Goal: Task Accomplishment & Management: Manage account settings

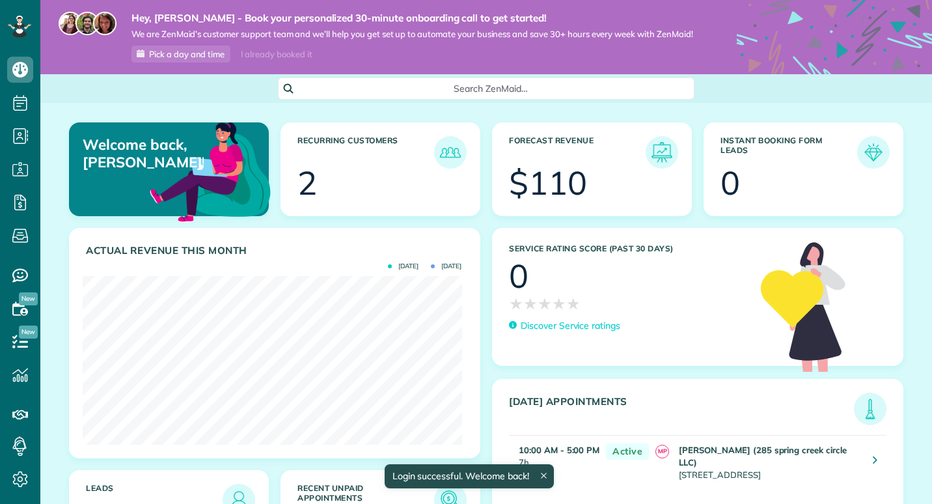
scroll to position [169, 379]
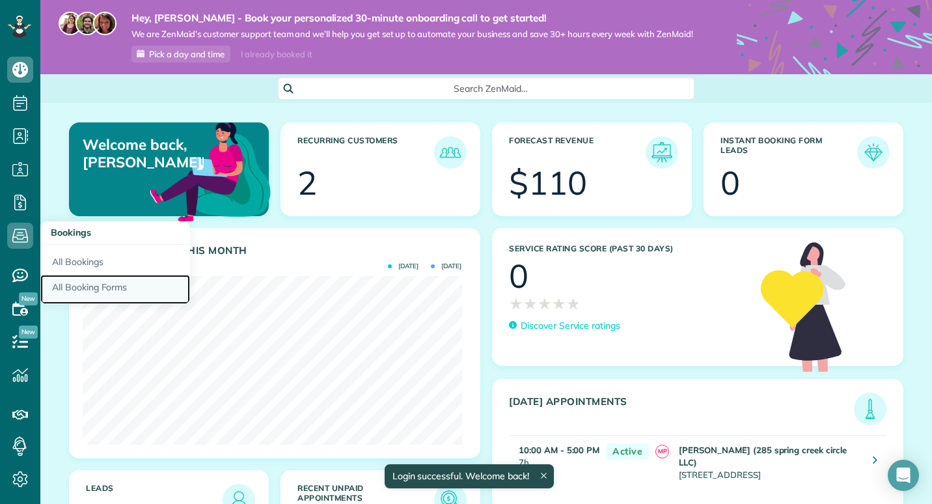
click at [94, 282] on link "All Booking Forms" at bounding box center [115, 290] width 150 height 30
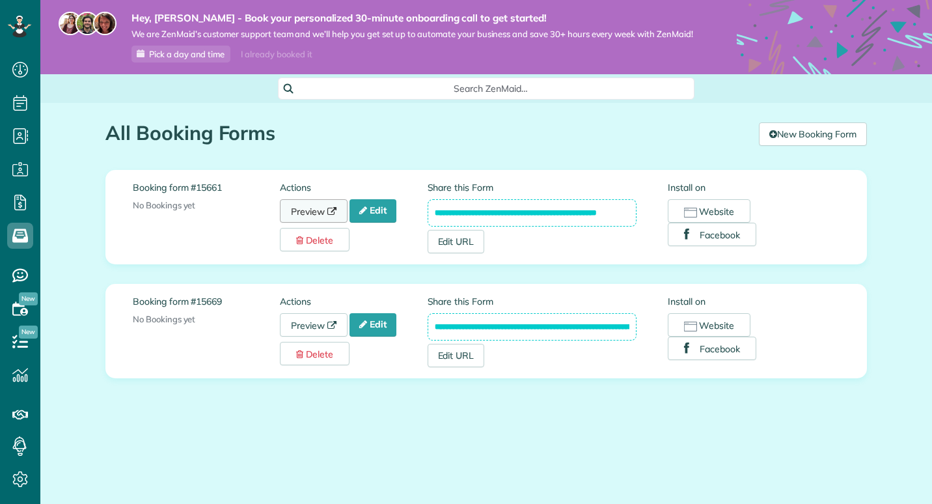
scroll to position [6, 6]
click at [384, 213] on link "Edit" at bounding box center [373, 210] width 47 height 23
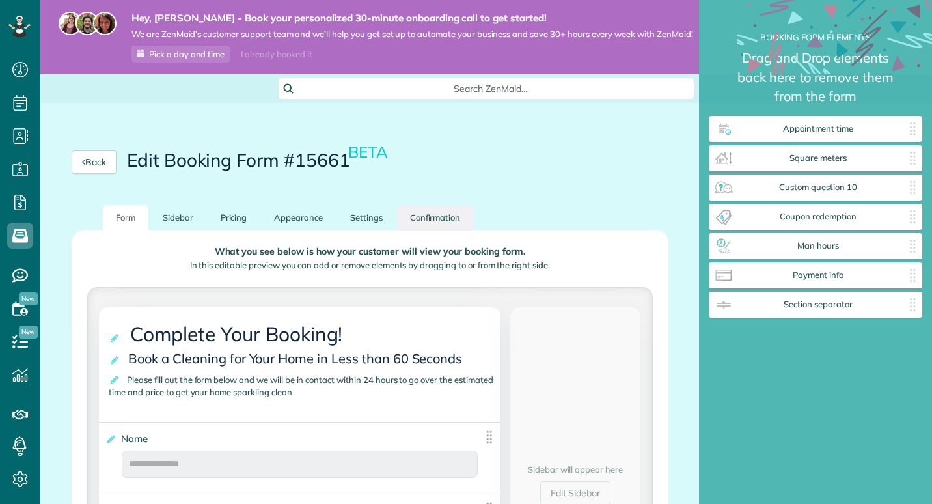
scroll to position [130, 0]
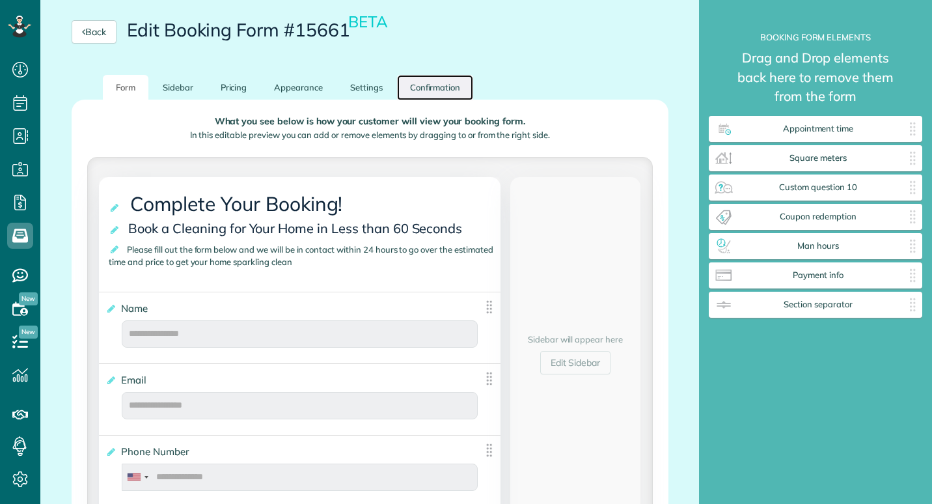
click at [454, 96] on link "Confirmation" at bounding box center [435, 87] width 77 height 25
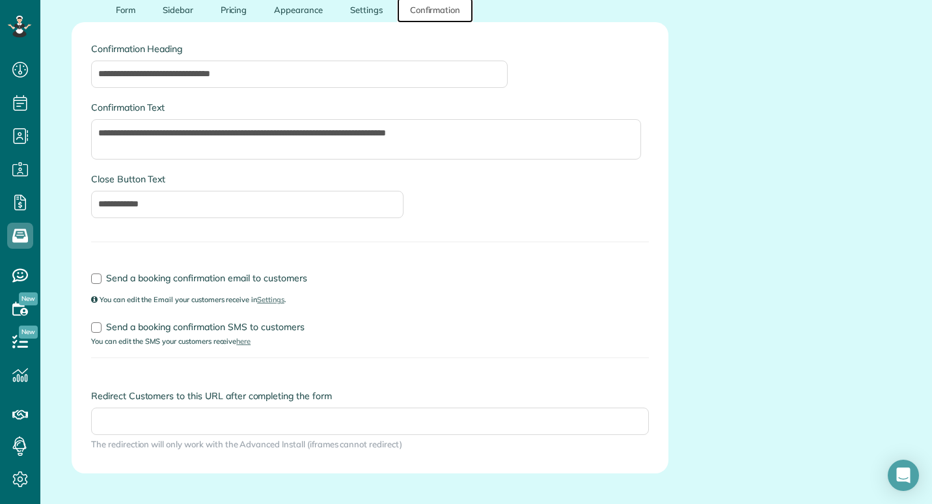
scroll to position [260, 0]
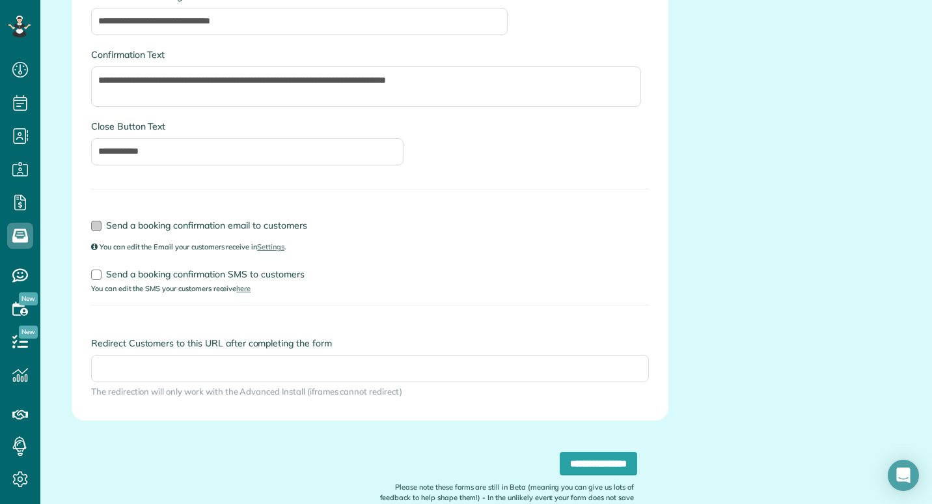
click at [99, 231] on div at bounding box center [96, 226] width 10 height 10
click at [97, 280] on div at bounding box center [96, 274] width 10 height 10
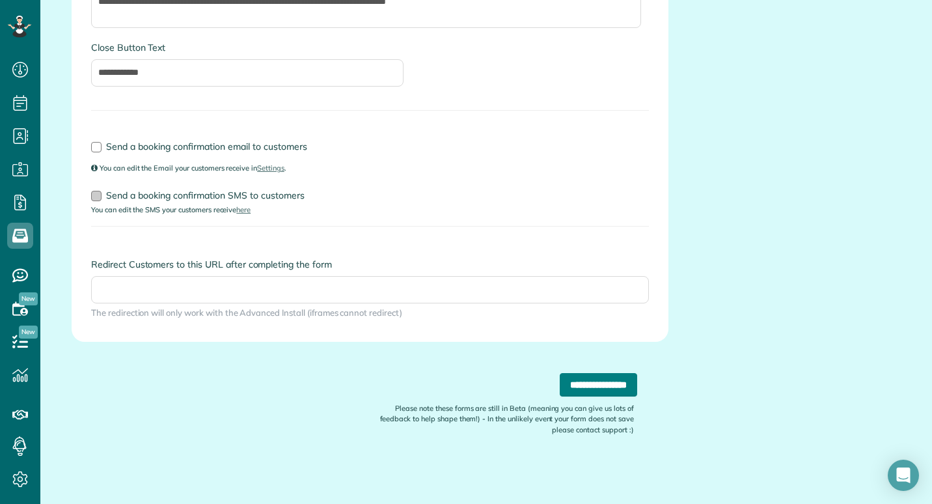
scroll to position [350, 0]
drag, startPoint x: 579, startPoint y: 380, endPoint x: 602, endPoint y: 361, distance: 30.0
click at [579, 380] on input "**********" at bounding box center [598, 384] width 77 height 23
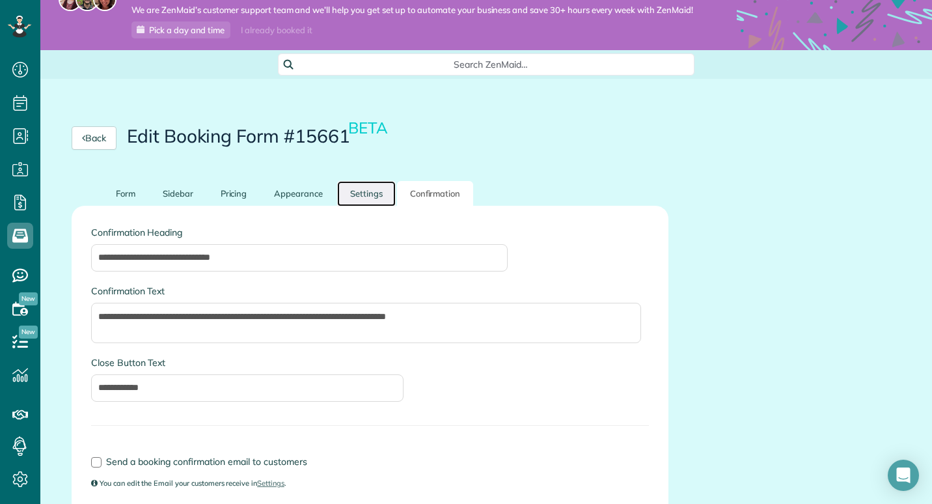
click at [368, 197] on link "Settings" at bounding box center [366, 193] width 59 height 25
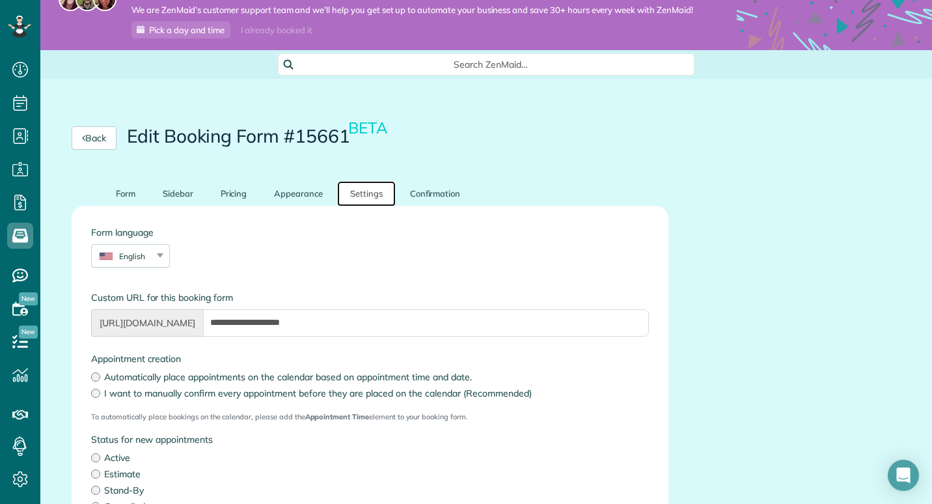
scroll to position [79, 0]
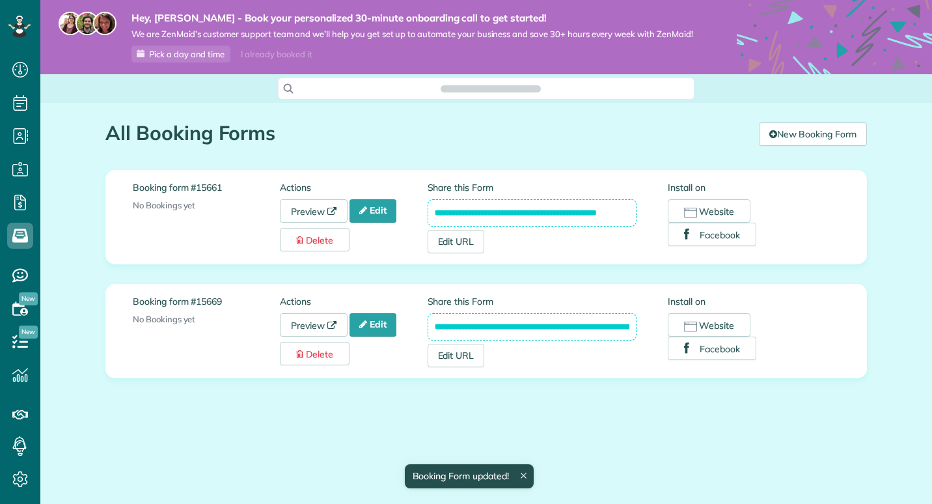
scroll to position [6, 6]
click at [379, 212] on link "Edit" at bounding box center [373, 210] width 47 height 23
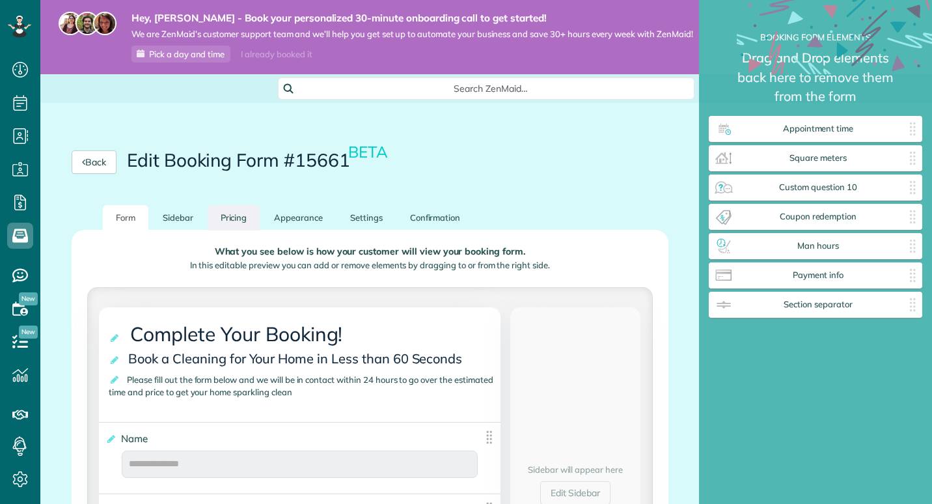
scroll to position [6, 1]
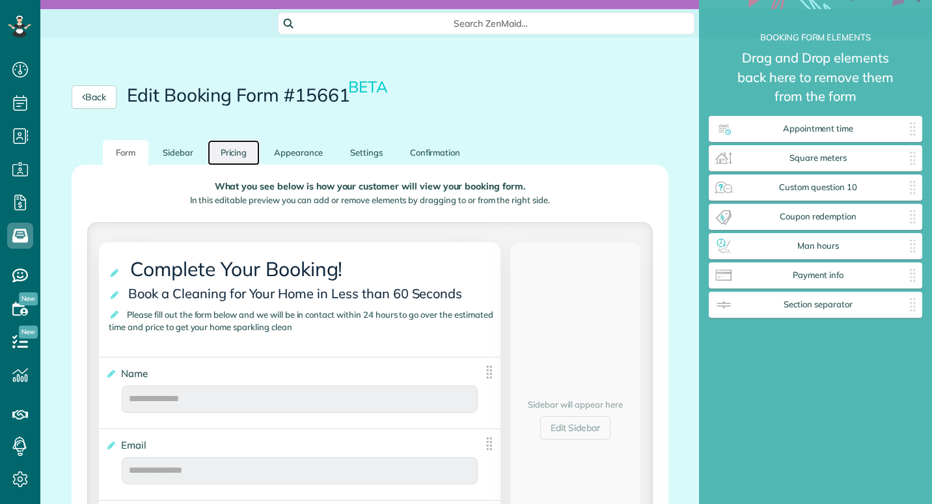
click at [253, 163] on link "Pricing" at bounding box center [234, 152] width 53 height 25
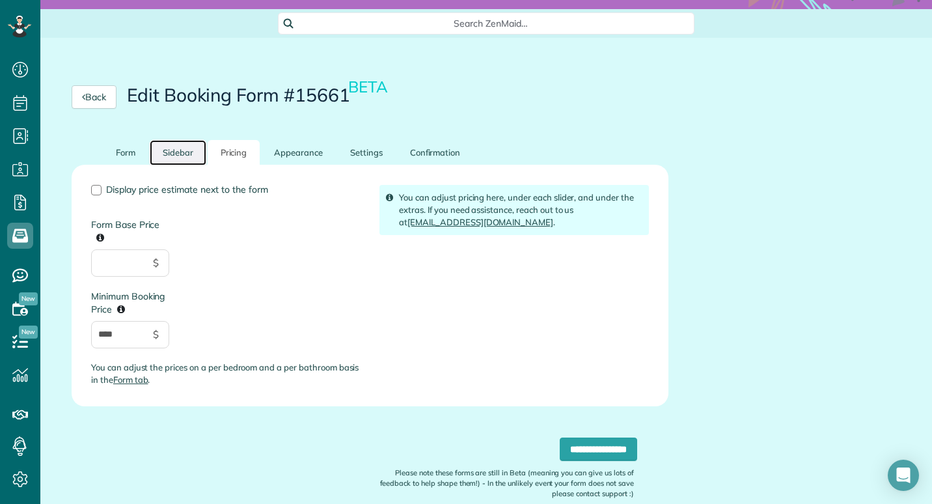
click at [180, 164] on link "Sidebar" at bounding box center [178, 152] width 57 height 25
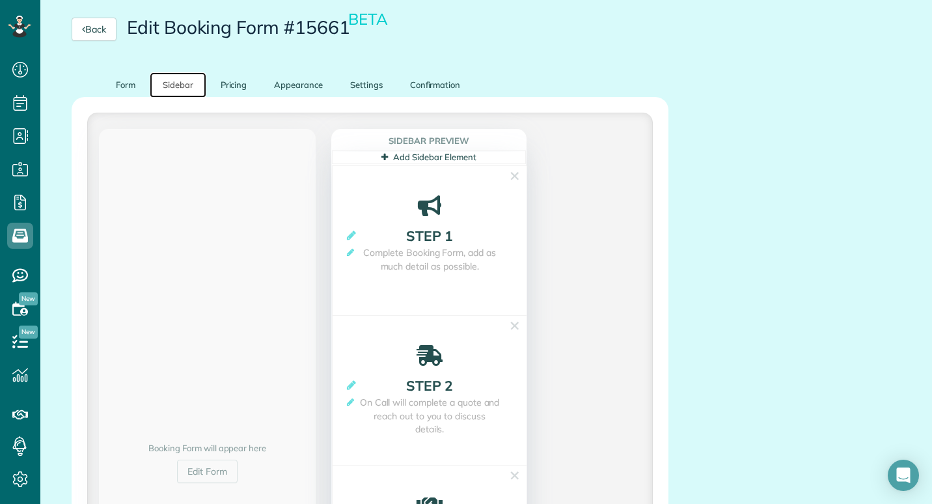
scroll to position [65, 0]
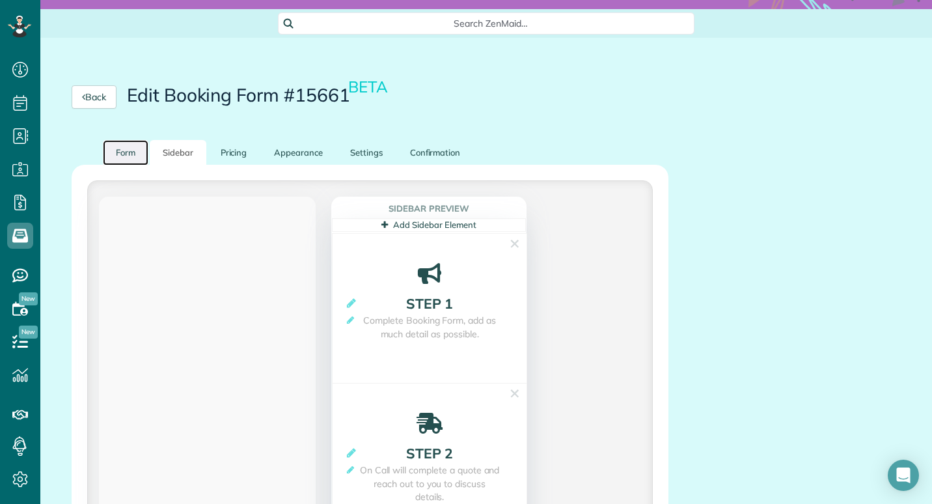
click at [130, 165] on link "Form" at bounding box center [126, 152] width 46 height 25
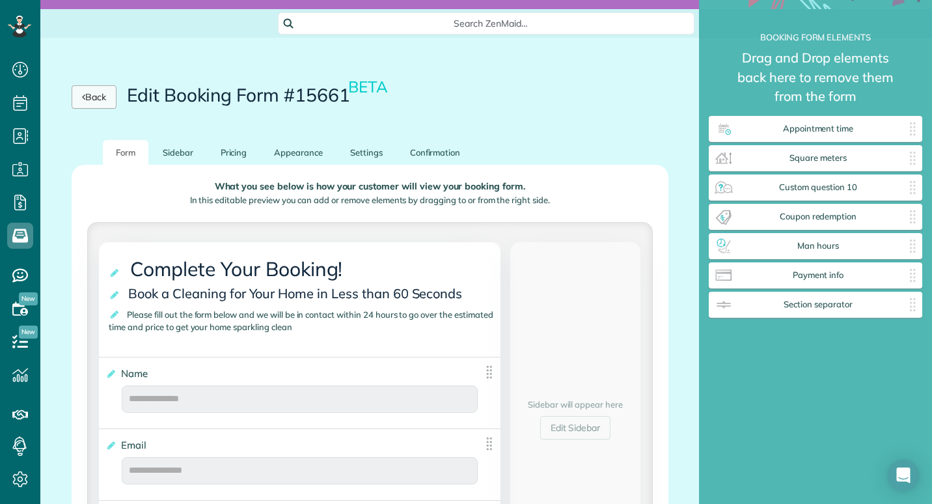
click at [107, 109] on link "Back" at bounding box center [94, 96] width 45 height 23
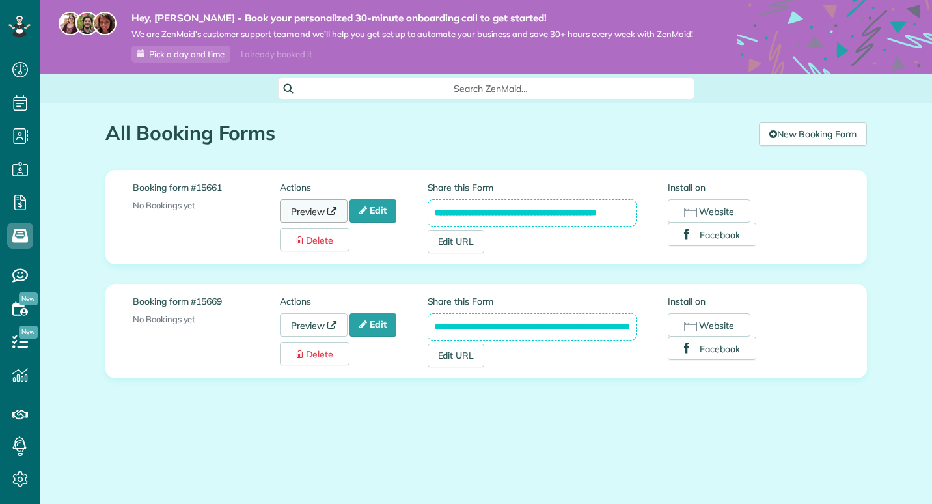
scroll to position [6, 6]
click at [373, 325] on link "Edit" at bounding box center [373, 324] width 47 height 23
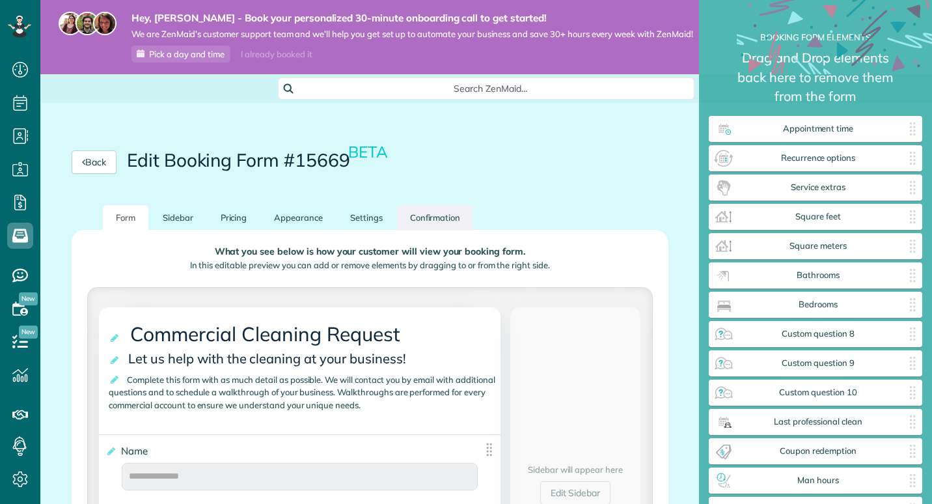
scroll to position [6, 1]
click at [460, 230] on link "Confirmation" at bounding box center [435, 217] width 77 height 25
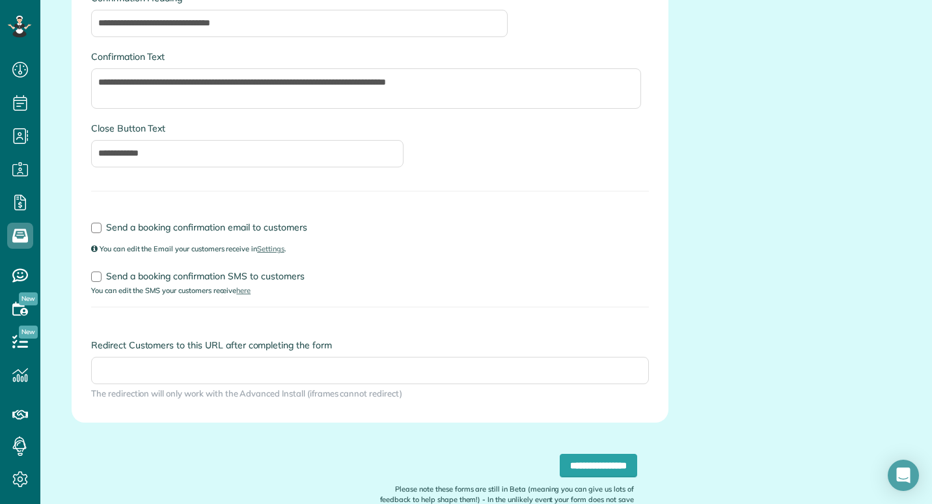
scroll to position [260, 0]
click at [98, 231] on div at bounding box center [96, 226] width 10 height 10
drag, startPoint x: 90, startPoint y: 280, endPoint x: 98, endPoint y: 285, distance: 9.4
click at [91, 281] on div "Send a booking confirmation SMS to customers You can edit the SMS your customer…" at bounding box center [369, 278] width 577 height 31
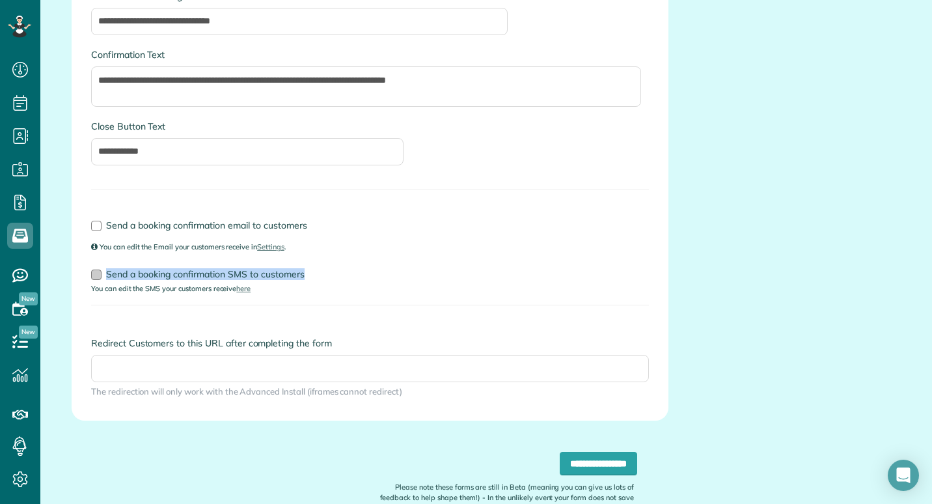
click at [98, 280] on div at bounding box center [96, 274] width 10 height 10
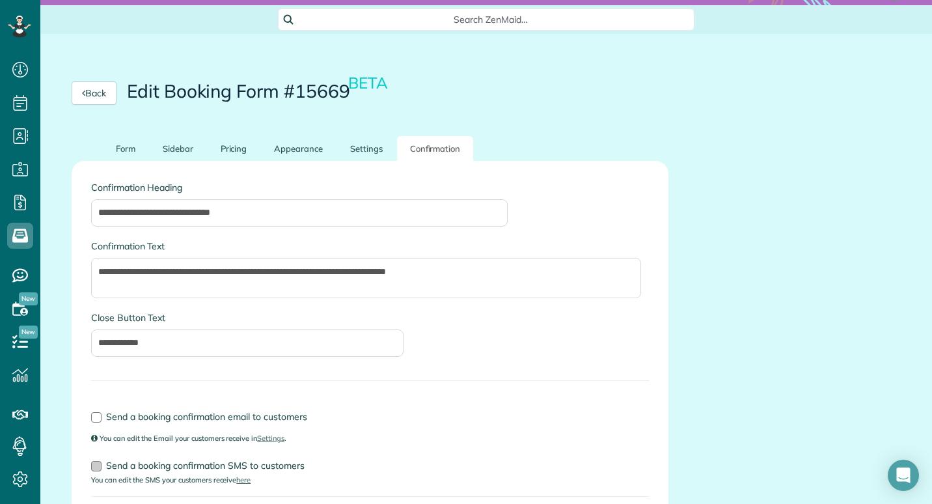
scroll to position [0, 0]
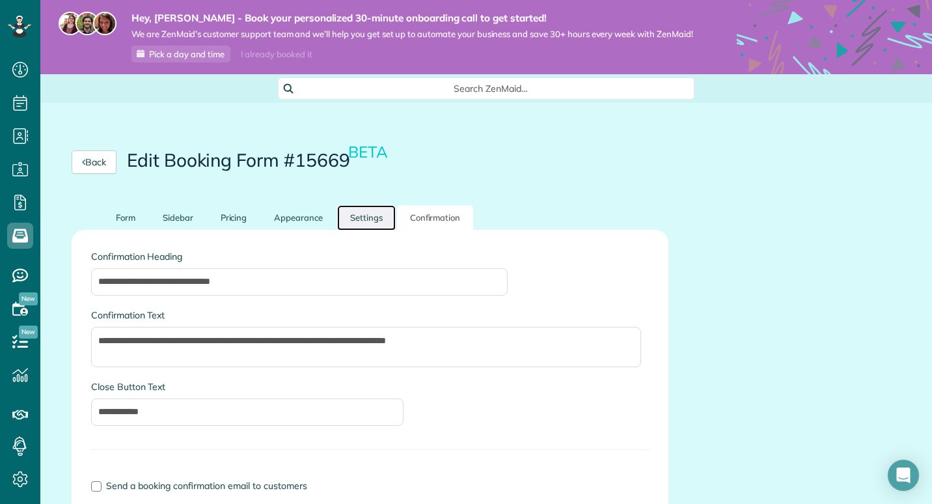
click at [371, 227] on link "Settings" at bounding box center [366, 217] width 59 height 25
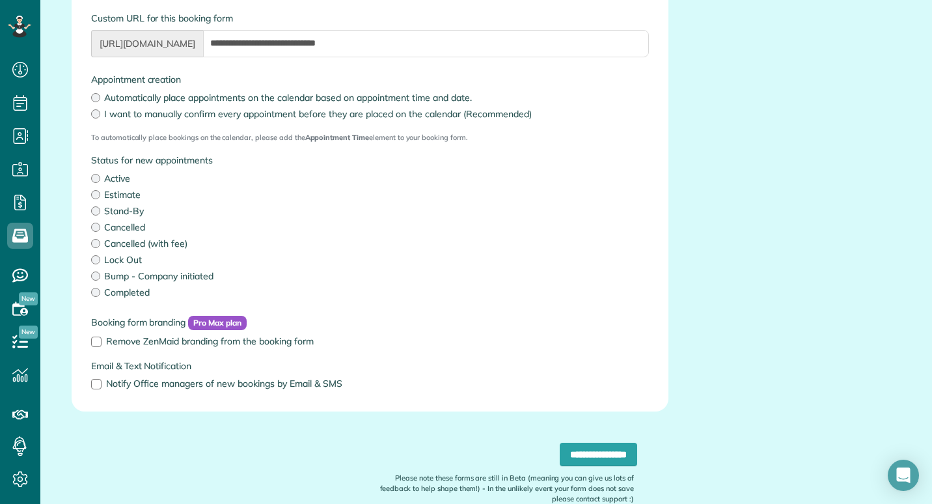
scroll to position [325, 0]
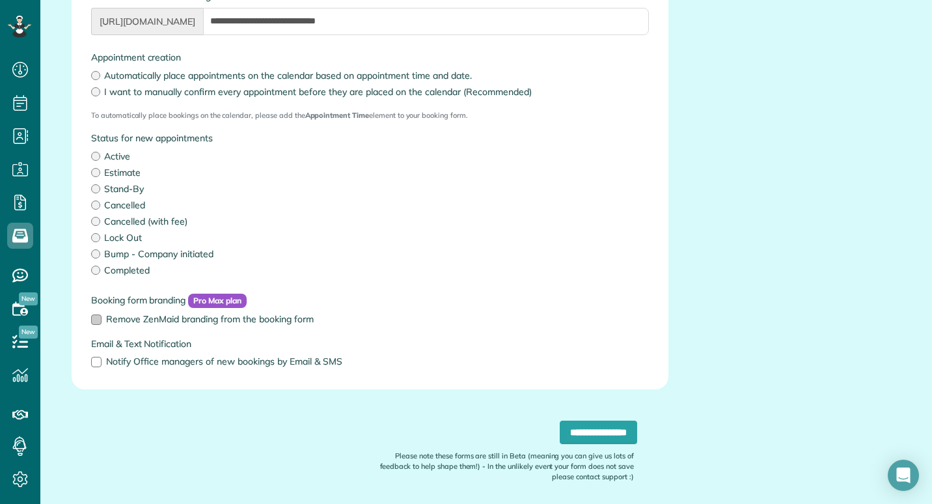
click at [100, 325] on div at bounding box center [96, 319] width 10 height 10
click at [97, 367] on div at bounding box center [96, 362] width 10 height 10
click at [595, 442] on input "**********" at bounding box center [598, 431] width 77 height 23
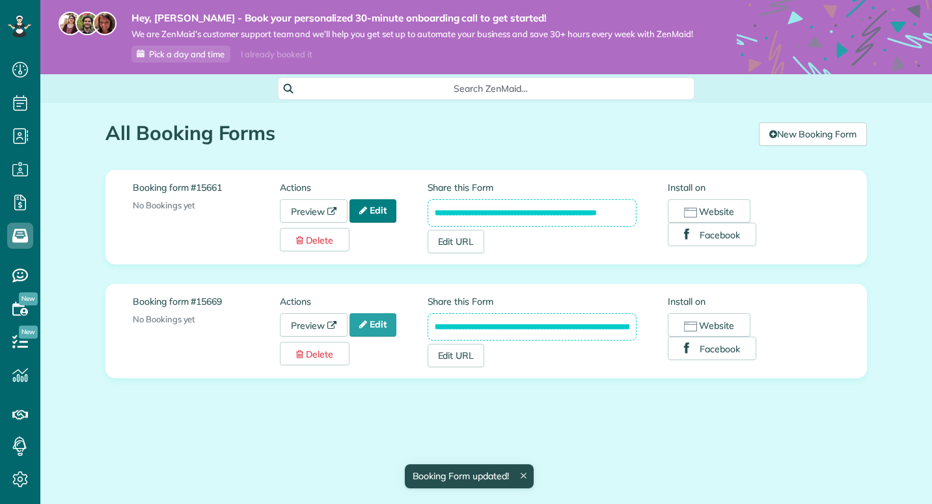
scroll to position [6, 6]
click at [387, 213] on link "Edit" at bounding box center [373, 210] width 47 height 23
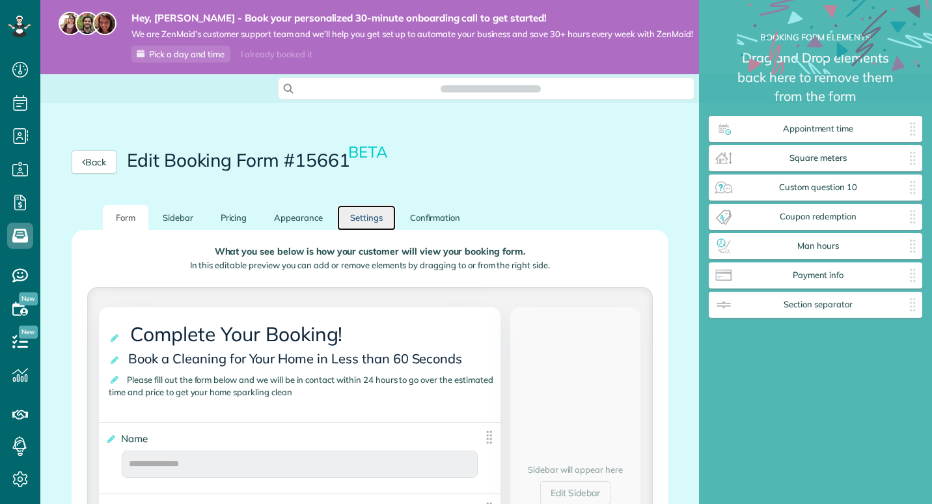
click at [376, 223] on link "Settings" at bounding box center [366, 217] width 59 height 25
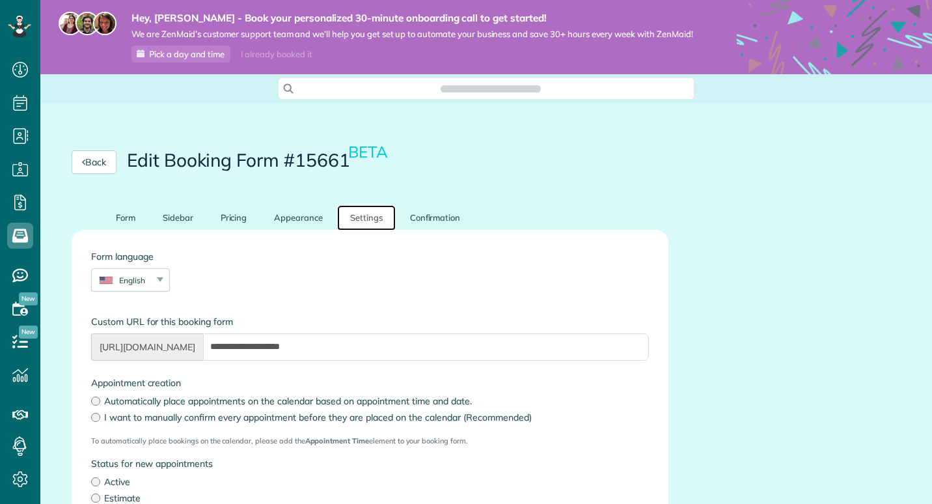
scroll to position [260, 0]
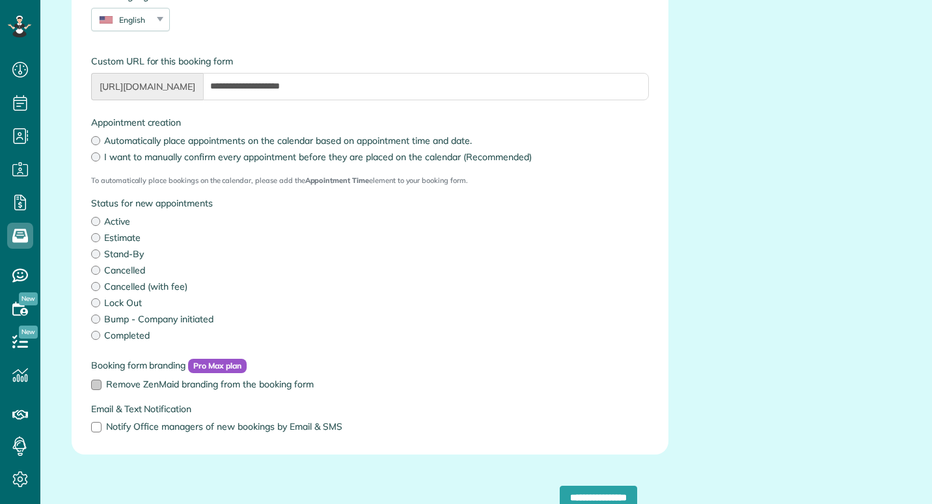
click at [95, 390] on div at bounding box center [96, 384] width 10 height 10
drag, startPoint x: 94, startPoint y: 439, endPoint x: 94, endPoint y: 354, distance: 84.6
click at [94, 432] on div at bounding box center [96, 427] width 10 height 10
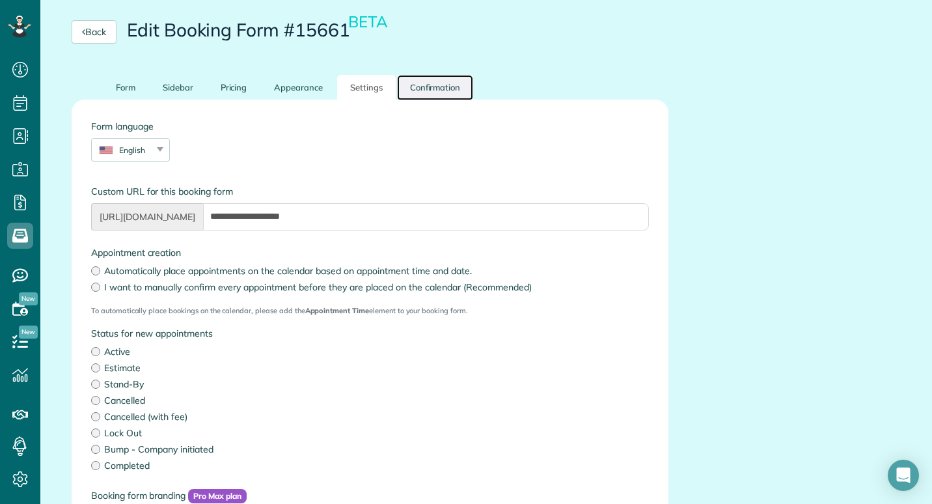
click at [443, 100] on link "Confirmation" at bounding box center [435, 87] width 77 height 25
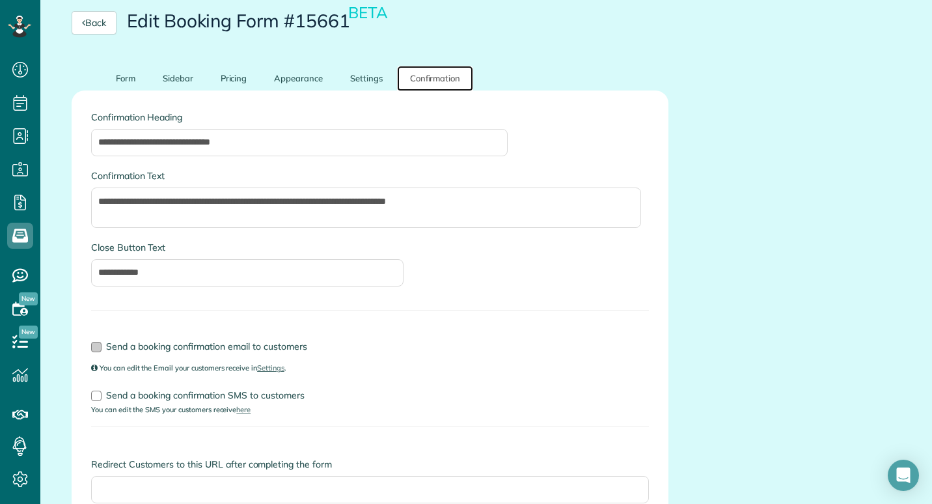
scroll to position [0, 0]
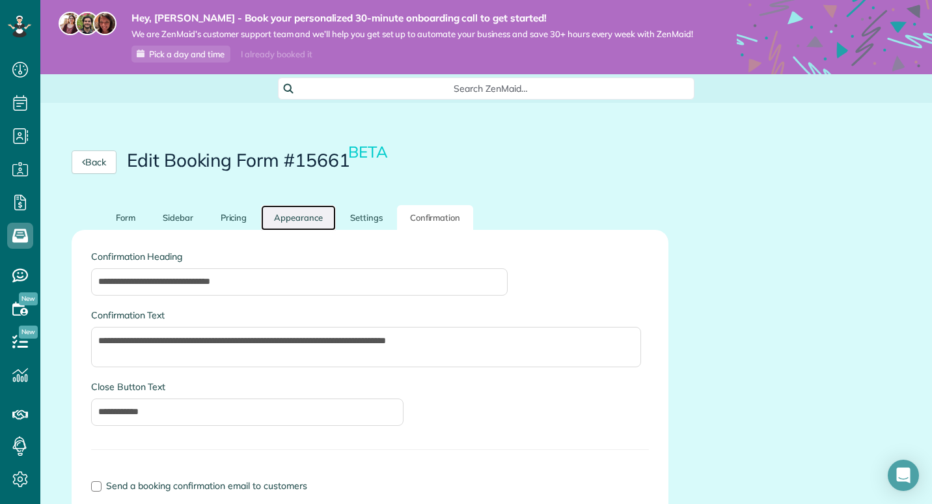
click at [313, 230] on link "Appearance" at bounding box center [298, 217] width 75 height 25
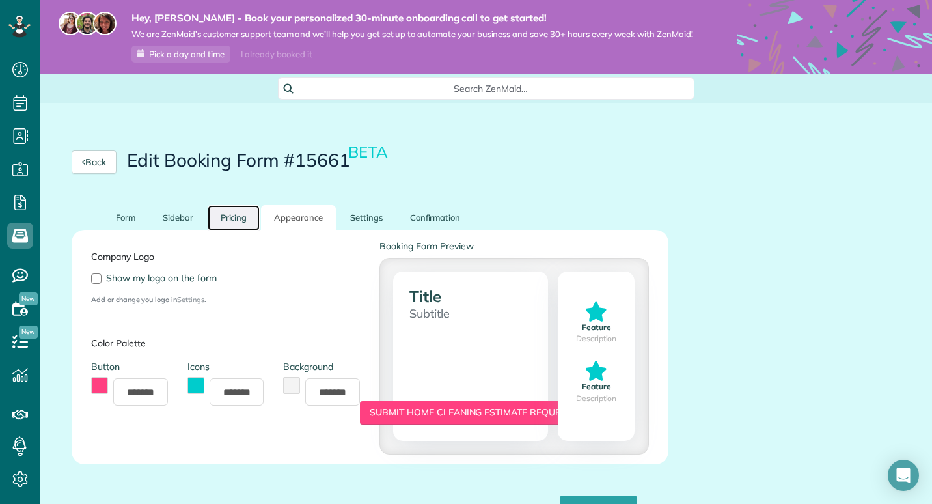
click at [232, 230] on link "Pricing" at bounding box center [234, 217] width 53 height 25
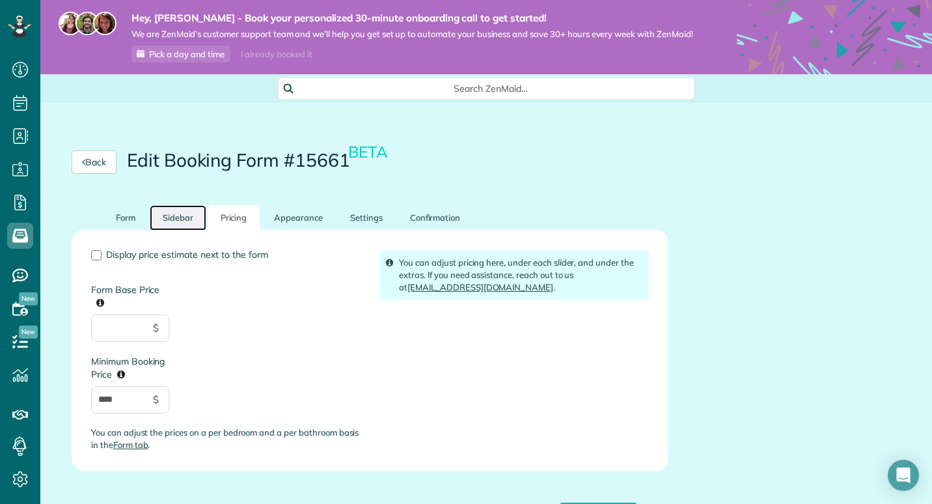
click at [175, 230] on link "Sidebar" at bounding box center [178, 217] width 57 height 25
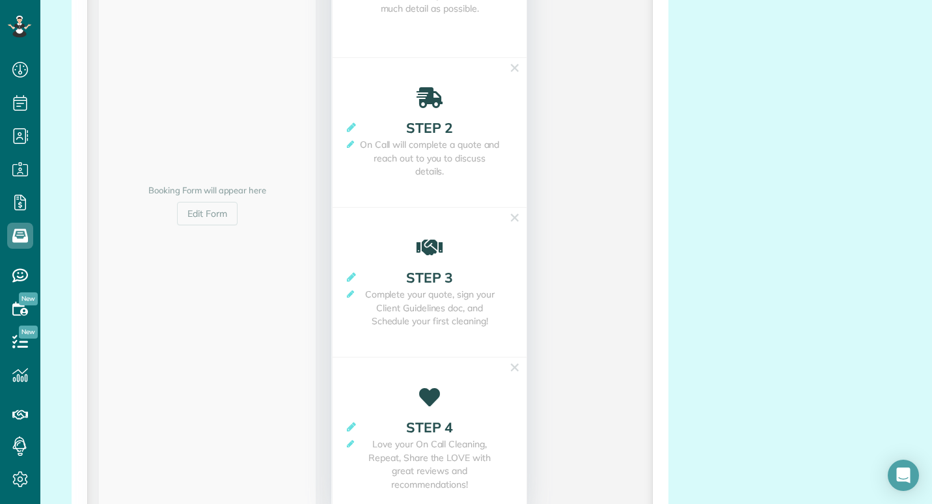
scroll to position [586, 0]
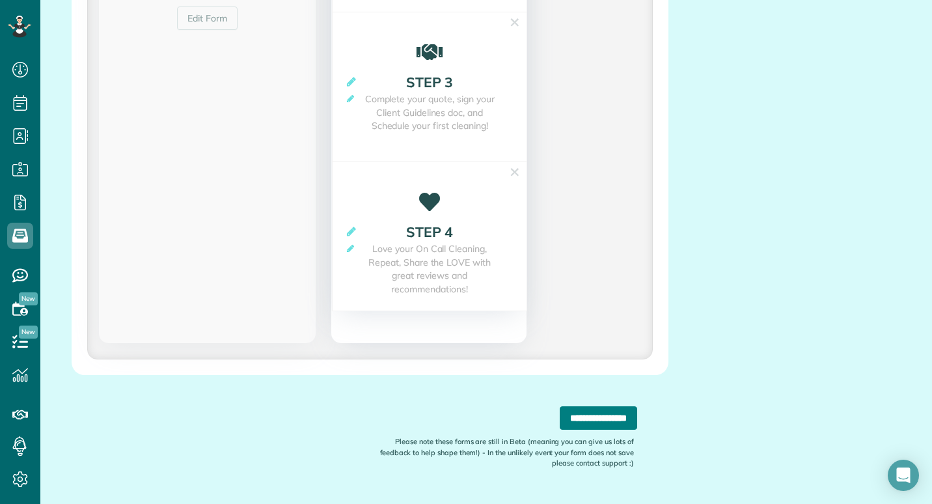
drag, startPoint x: 570, startPoint y: 431, endPoint x: 589, endPoint y: 210, distance: 222.2
click at [569, 430] on input "**********" at bounding box center [598, 417] width 77 height 23
